Goal: Navigation & Orientation: Find specific page/section

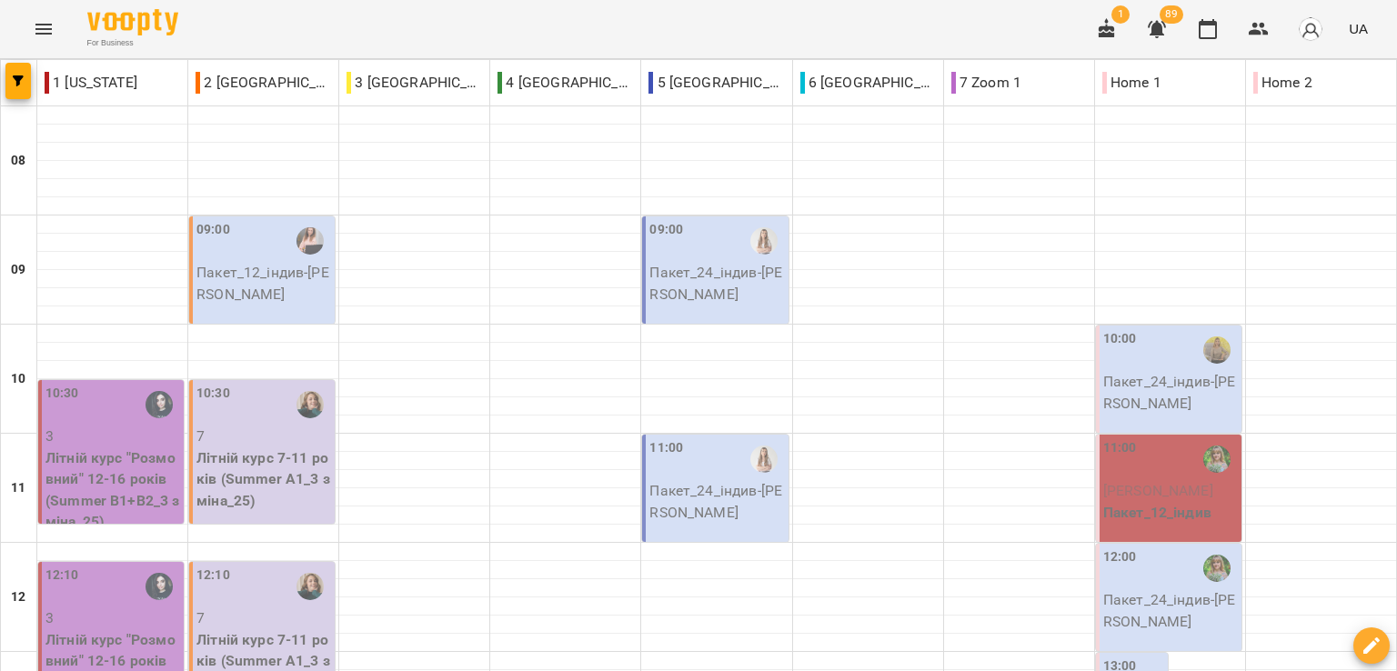
click at [465, 23] on div "For Business 1 89 UA" at bounding box center [698, 29] width 1397 height 58
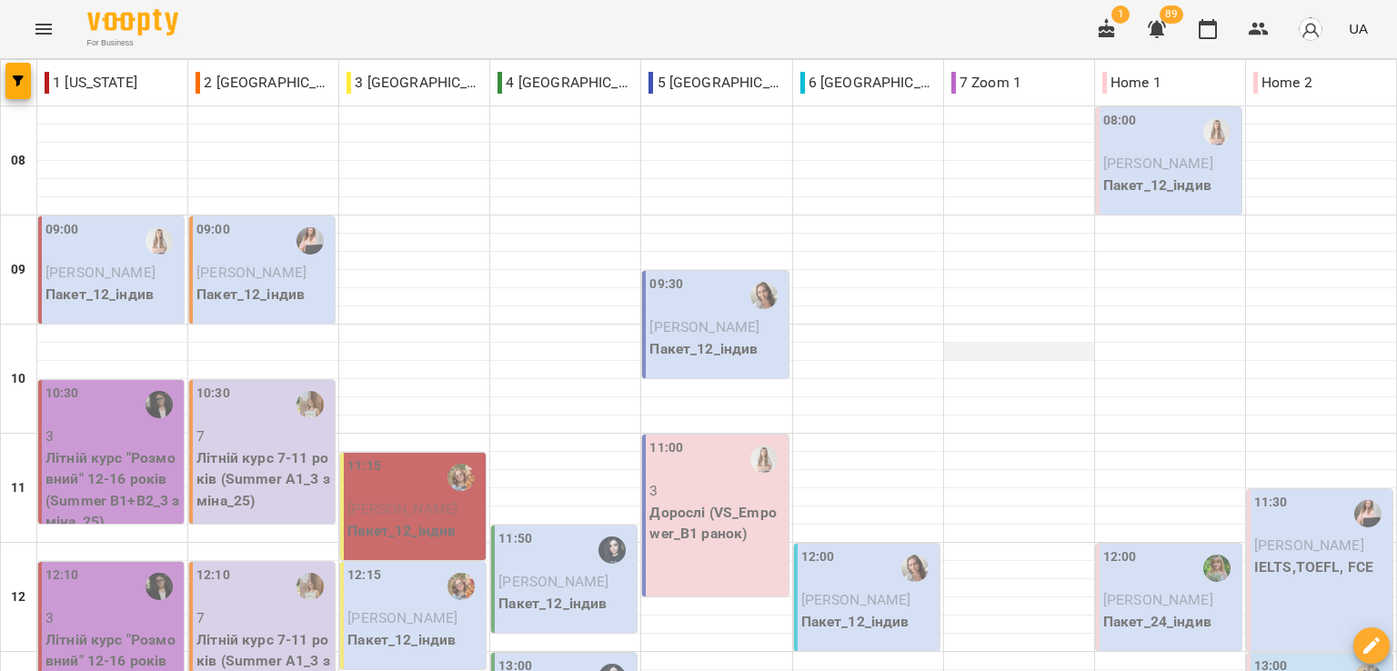
scroll to position [0, 0]
click at [839, 15] on div "For Business 1 89 UA" at bounding box center [698, 29] width 1397 height 58
click at [243, 24] on div "For Business 1 89 UA" at bounding box center [698, 29] width 1397 height 58
drag, startPoint x: 226, startPoint y: 19, endPoint x: 247, endPoint y: 37, distance: 28.4
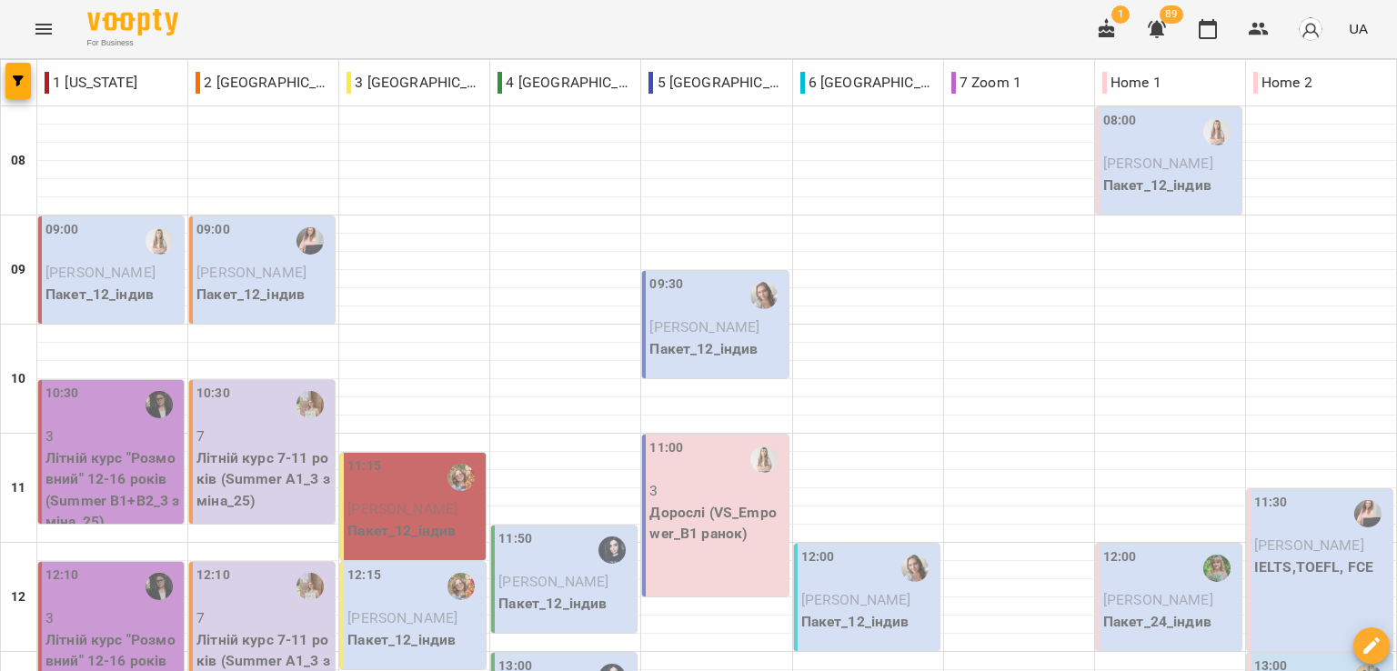
click at [226, 19] on div "For Business 1 89 UA" at bounding box center [698, 29] width 1397 height 58
click at [605, 26] on div "For Business 1 89 UA" at bounding box center [698, 29] width 1397 height 58
click at [487, 31] on div "For Business 1 88 UA" at bounding box center [698, 29] width 1397 height 58
click at [342, 21] on div "For Business 1 88 UA" at bounding box center [698, 29] width 1397 height 58
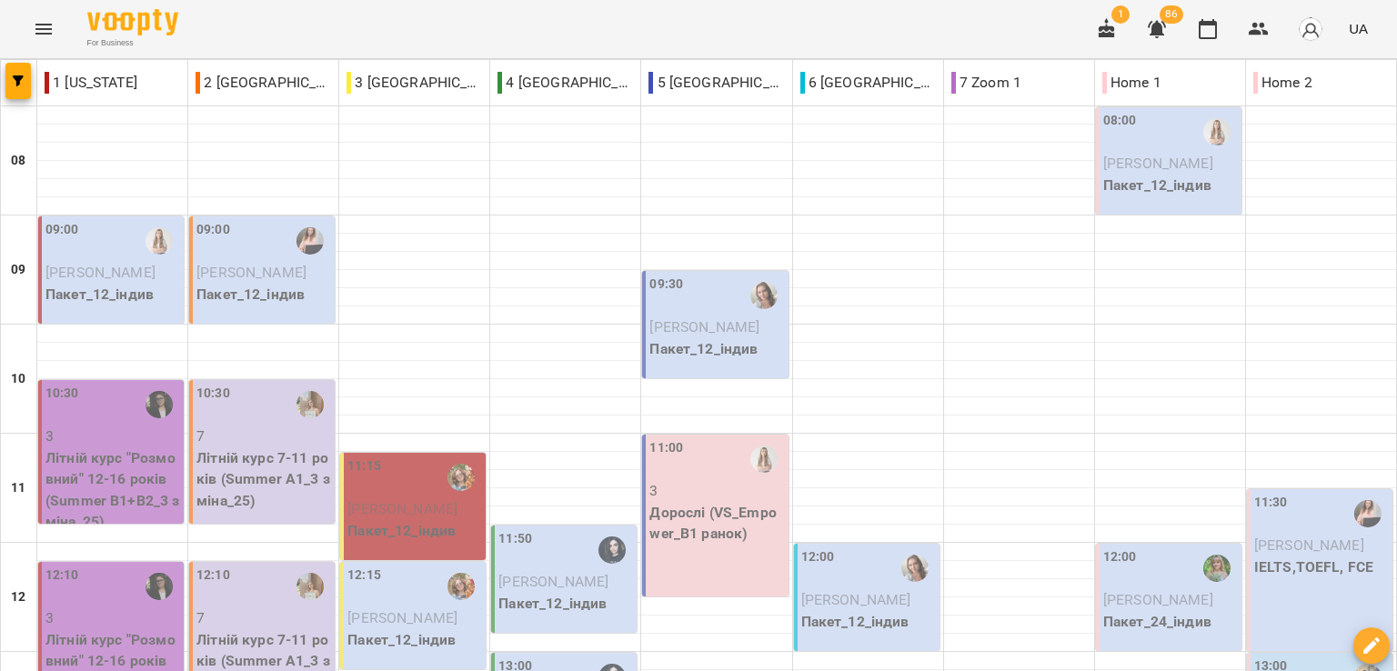
click at [575, 28] on div "For Business 1 86 UA" at bounding box center [698, 29] width 1397 height 58
